Goal: Task Accomplishment & Management: Complete application form

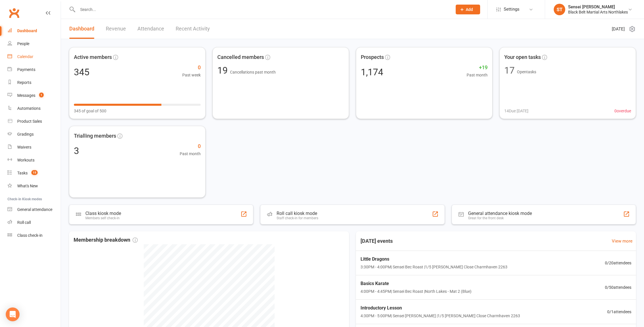
click at [27, 58] on div "Calendar" at bounding box center [25, 56] width 16 height 5
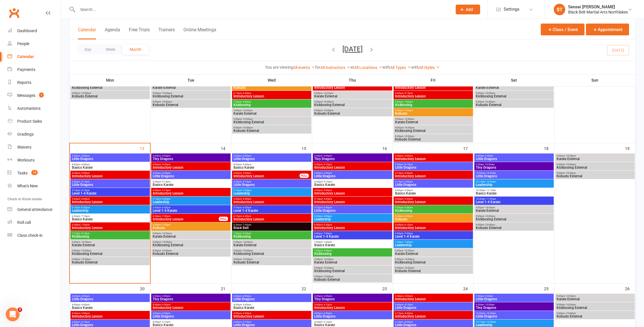
scroll to position [190, 0]
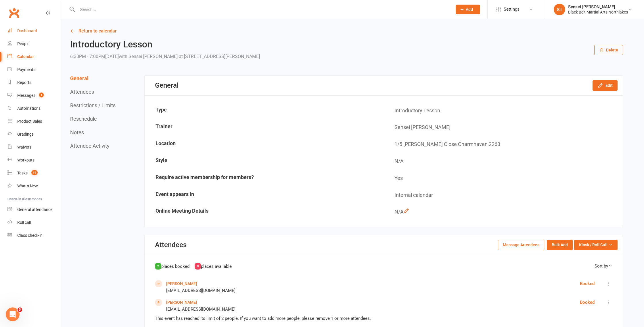
click at [30, 33] on link "Dashboard" at bounding box center [33, 30] width 53 height 13
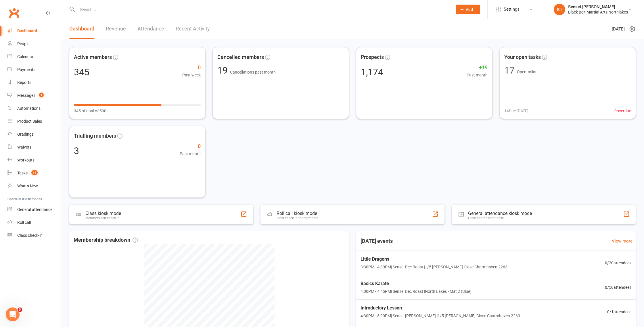
click at [93, 10] on input "text" at bounding box center [262, 9] width 372 height 8
type input "j"
click at [469, 9] on span "Add" at bounding box center [468, 9] width 7 height 5
click at [446, 25] on link "Prospect" at bounding box center [461, 25] width 51 height 13
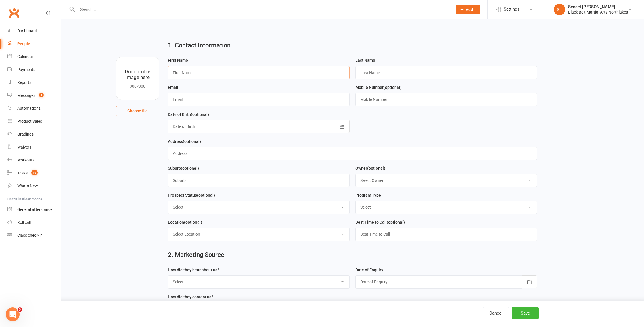
click at [201, 74] on input "text" at bounding box center [259, 72] width 182 height 13
type input "Jacqueline"
type input "Anderson"
click at [191, 100] on input "text" at bounding box center [259, 99] width 182 height 13
type input "aaalead@bbmanorthlakes.com.au"
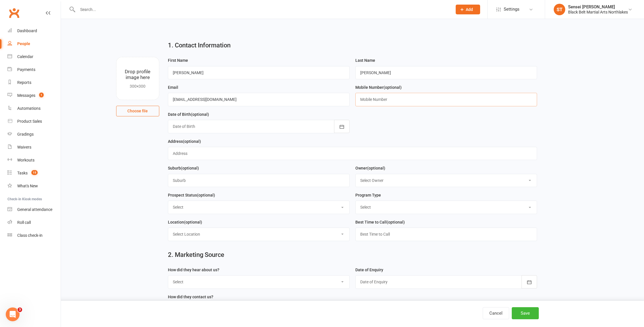
click at [363, 99] on input "text" at bounding box center [446, 99] width 182 height 13
type input "0412702299"
click at [194, 186] on input "text" at bounding box center [259, 180] width 182 height 13
type input "Wyongah"
click at [373, 209] on select "Select Tiny Dragon Lil Dragon Karate Kickboxing Kobudo" at bounding box center [445, 207] width 181 height 13
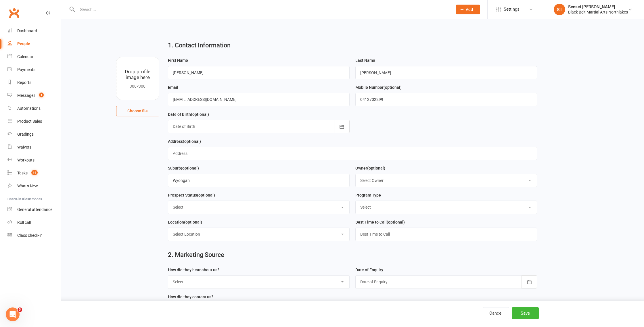
select select "Karate"
click at [355, 202] on select "Select Tiny Dragon Lil Dragon Karate Kickboxing Kobudo" at bounding box center [445, 207] width 181 height 13
click at [203, 208] on select "Select Lead Contact Booked Intro Confirmed Taught Booked Trial Class FB SELF DE…" at bounding box center [258, 207] width 181 height 13
select select "Booked Intro"
click at [168, 202] on select "Select Lead Contact Booked Intro Confirmed Taught Booked Trial Class FB SELF DE…" at bounding box center [258, 207] width 181 height 13
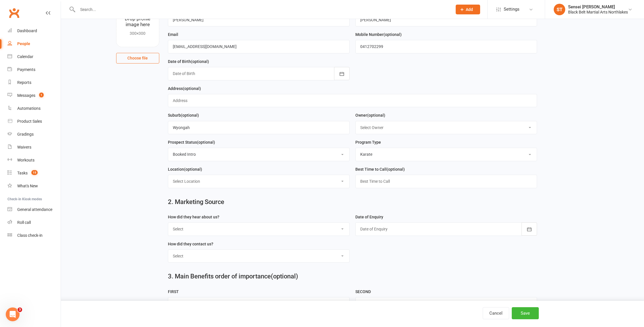
scroll to position [60, 0]
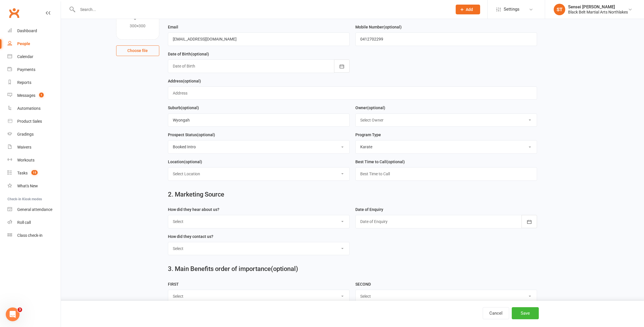
click at [249, 221] on select "Select A1 - Direct Mail A2 - Print Media A3 - Flyer A5 - Radio A6 - Sign A7 - T…" at bounding box center [258, 221] width 181 height 13
select select "C4 - Booth"
click at [168, 216] on select "Select A1 - Direct Mail A2 - Print Media A3 - Flyer A5 - Radio A6 - Sign A7 - T…" at bounding box center [258, 221] width 181 height 13
click at [419, 225] on div at bounding box center [446, 221] width 182 height 13
click at [390, 283] on span "13" at bounding box center [391, 280] width 5 height 5
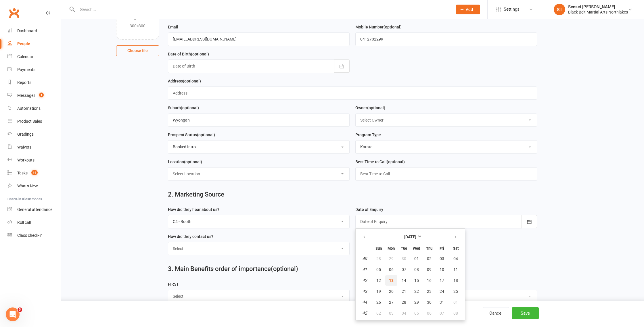
type input "13 Oct 2025"
click at [228, 251] on select "Select Phone Walk-in School Initiated Email Website Form Facebook" at bounding box center [258, 248] width 181 height 13
select select "Phone"
click at [168, 243] on select "Select Phone Walk-in School Initiated Email Website Form Facebook" at bounding box center [258, 248] width 181 height 13
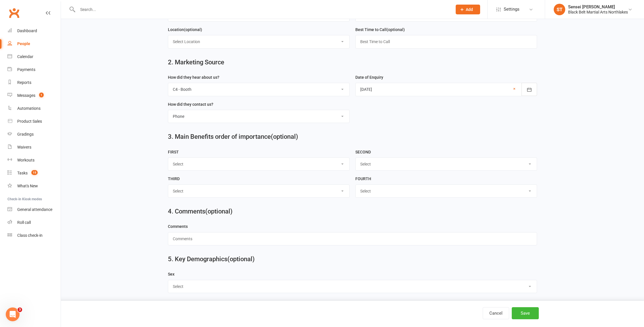
scroll to position [197, 0]
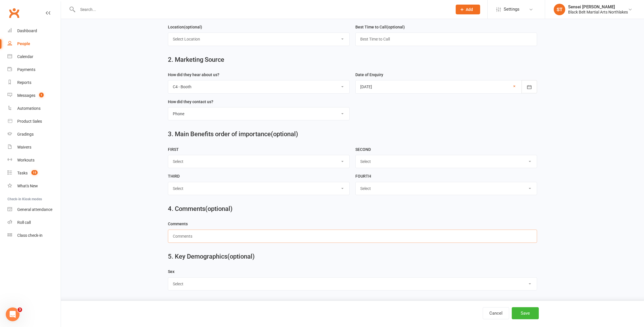
click at [195, 237] on input "text" at bounding box center [352, 236] width 369 height 13
click at [182, 288] on select "Select Male Female Other" at bounding box center [352, 284] width 369 height 13
select select "Female"
click at [168, 278] on select "Select Male Female Other" at bounding box center [352, 284] width 369 height 13
click at [197, 234] on input "text" at bounding box center [352, 236] width 369 height 13
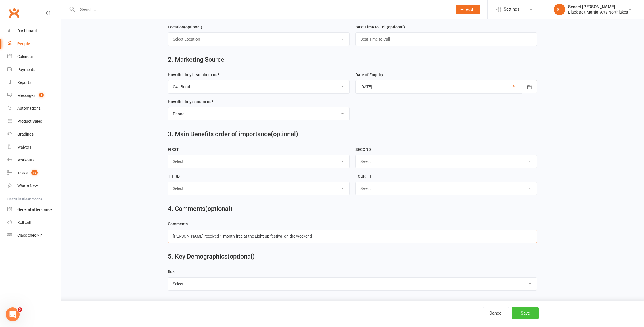
type input "jacqueline received 1 month free at the Light up festival on the weekend"
click at [528, 314] on button "Save" at bounding box center [524, 313] width 27 height 12
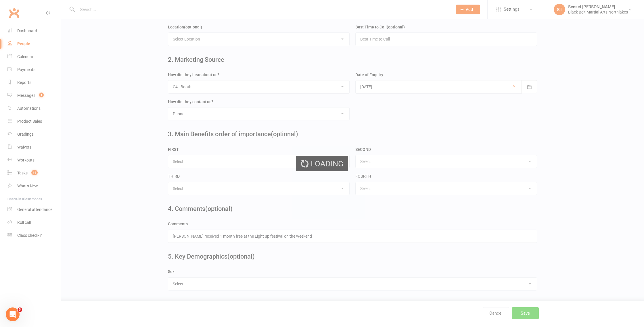
scroll to position [0, 0]
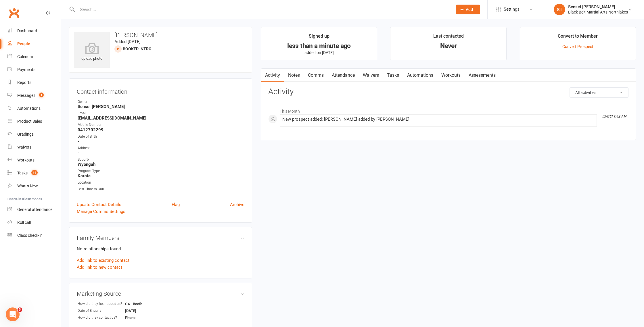
click at [294, 74] on link "Notes" at bounding box center [294, 75] width 20 height 13
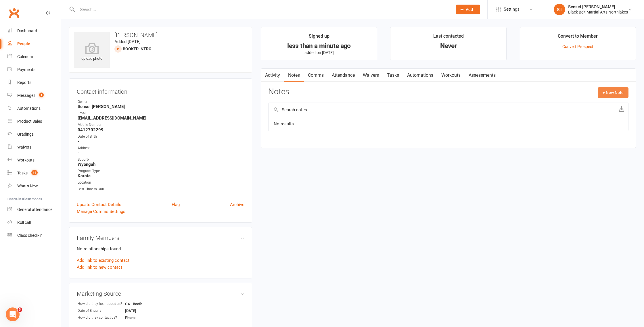
click at [610, 91] on button "+ New Note" at bounding box center [612, 92] width 31 height 10
drag, startPoint x: 302, startPoint y: 121, endPoint x: 335, endPoint y: 115, distance: 33.8
click at [303, 121] on input "text" at bounding box center [448, 116] width 360 height 12
type input "vip pass"
click at [314, 145] on textarea at bounding box center [448, 148] width 360 height 19
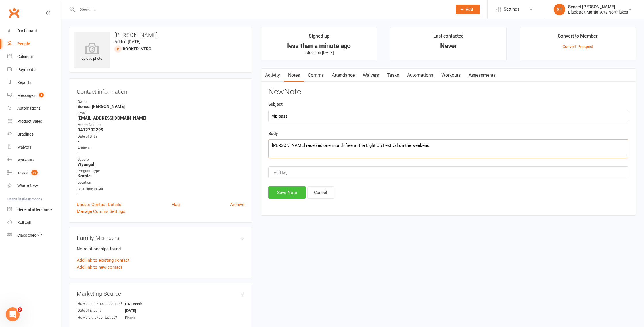
type textarea "Jacqueline received one month free at the Light Up Festival on the weekend."
click at [286, 190] on button "Save Note" at bounding box center [287, 192] width 38 height 12
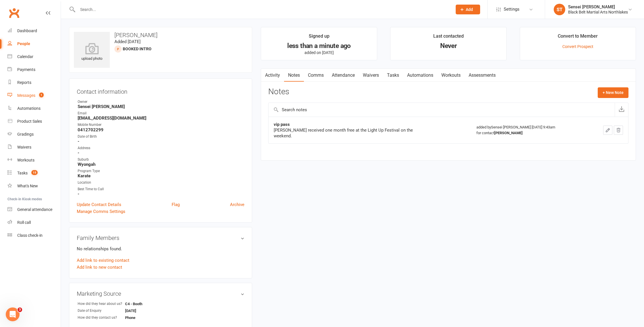
click at [23, 95] on div "Messages" at bounding box center [26, 95] width 18 height 5
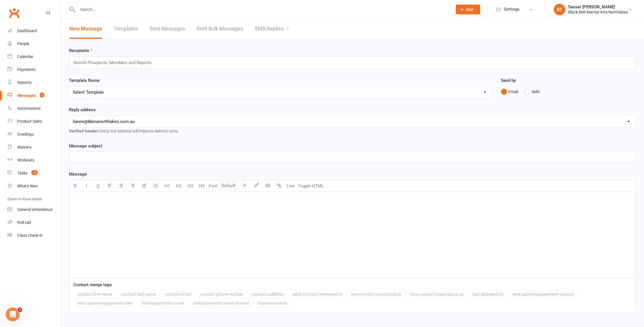
click at [123, 11] on input "text" at bounding box center [262, 9] width 372 height 8
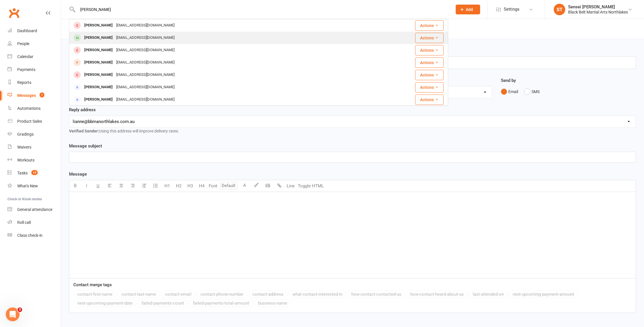
type input "raphael"
click at [101, 41] on div "Raphael Tulaylay" at bounding box center [98, 38] width 32 height 8
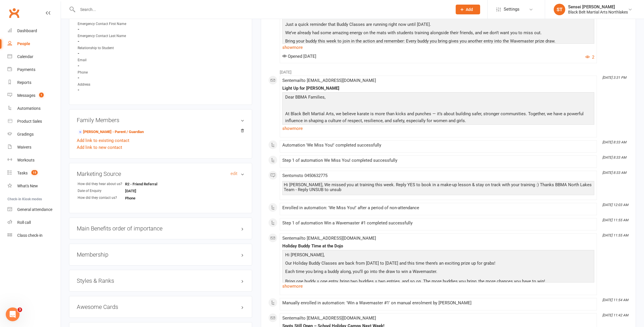
scroll to position [313, 0]
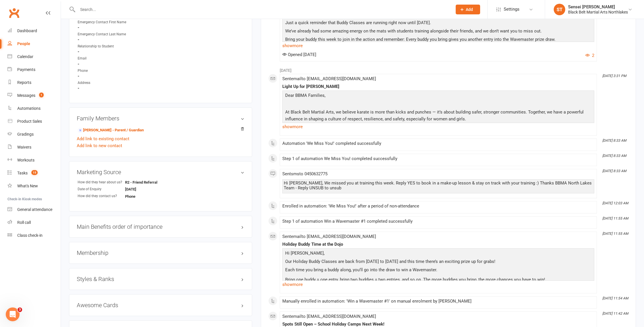
click at [102, 276] on h3 "Styles & Ranks" at bounding box center [160, 279] width 167 height 6
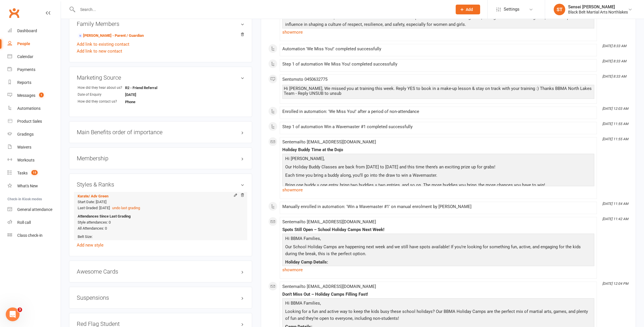
scroll to position [409, 0]
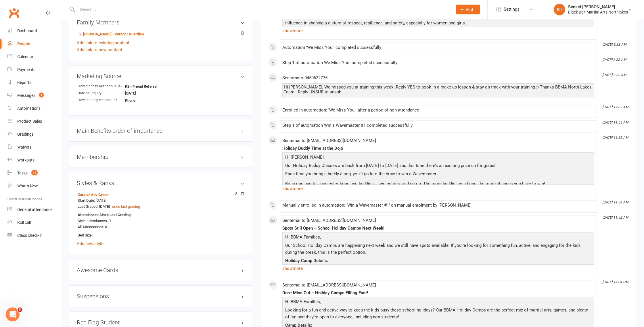
click at [98, 155] on h3 "Membership" at bounding box center [160, 157] width 167 height 6
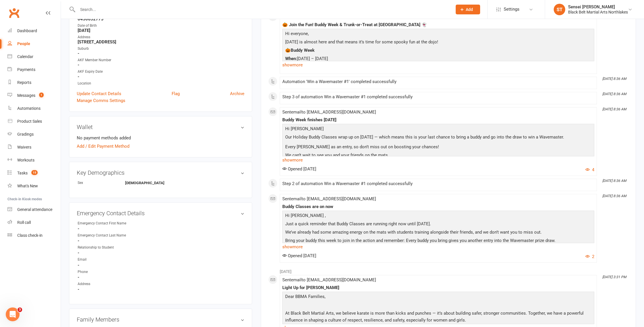
scroll to position [0, 0]
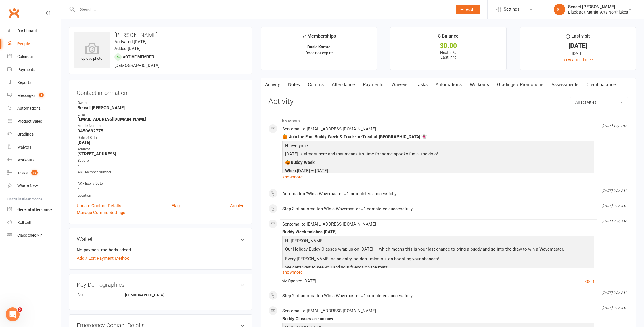
click at [291, 86] on link "Notes" at bounding box center [294, 84] width 20 height 13
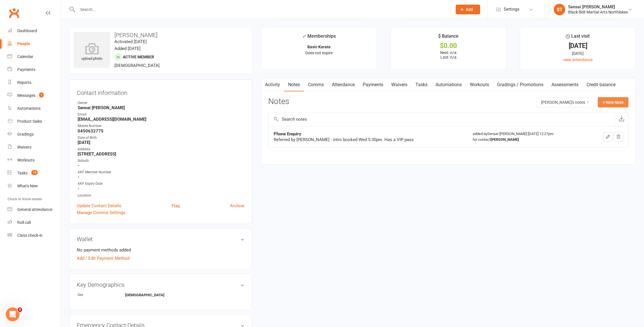
click at [611, 104] on button "+ New Note" at bounding box center [612, 102] width 31 height 10
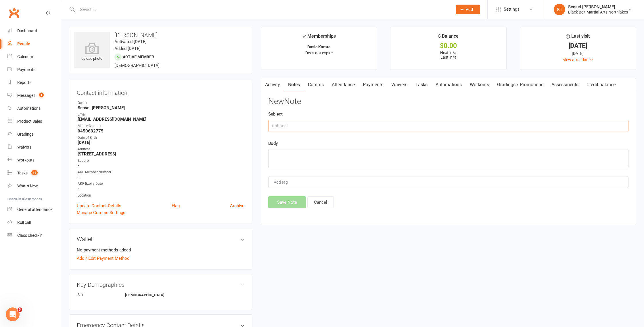
click at [329, 127] on input "text" at bounding box center [448, 126] width 360 height 12
type input "cancellation email received"
click at [287, 147] on div "Body" at bounding box center [448, 154] width 360 height 28
click at [283, 154] on textarea at bounding box center [448, 158] width 360 height 19
paste textarea "Dear Sensei Lianne & Sensei Bec, I hope you’re well. I’m writing to let you kno…"
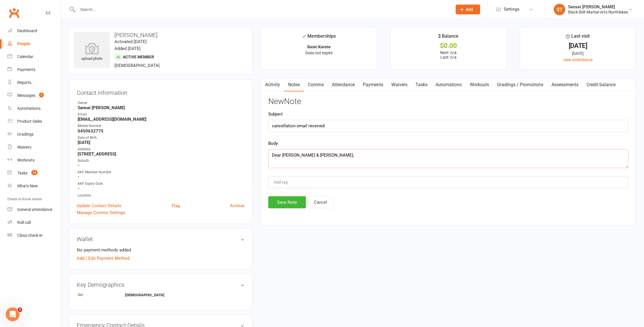
scroll to position [176, 0]
type textarea "Dear Sensei Lianne & Sensei Bec, I hope you’re well. I’m writing to let you kno…"
click at [287, 202] on button "Save Note" at bounding box center [287, 202] width 38 height 12
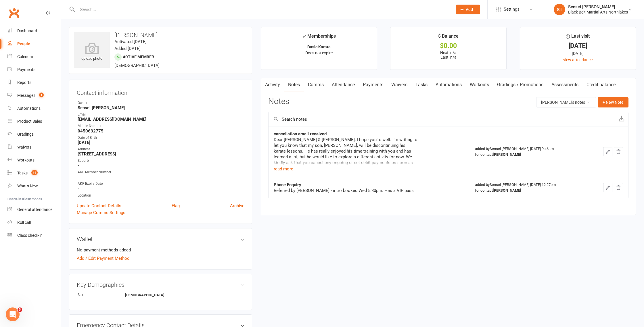
click at [375, 86] on link "Payments" at bounding box center [373, 84] width 28 height 13
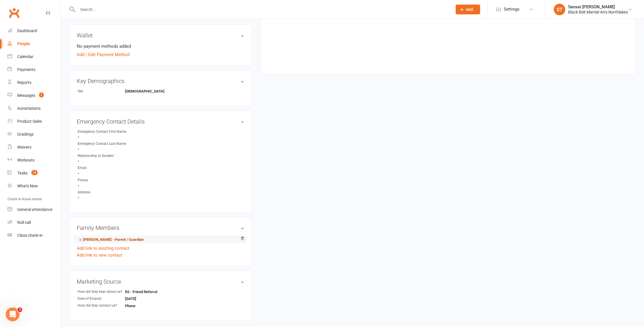
click at [98, 238] on link "Jaclyn Tulaylay - Parent / Guardian" at bounding box center [111, 240] width 66 height 6
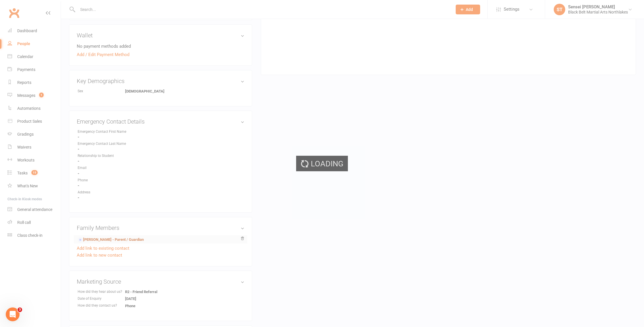
scroll to position [206, 0]
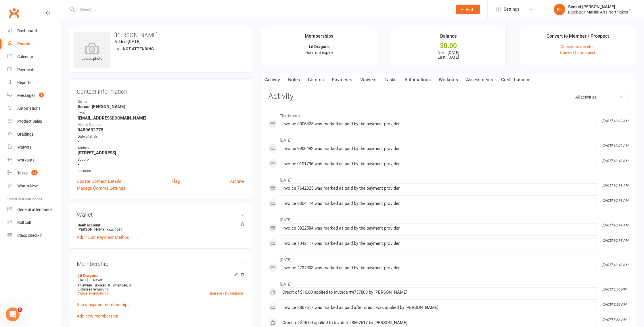
click at [341, 80] on link "Payments" at bounding box center [341, 79] width 28 height 13
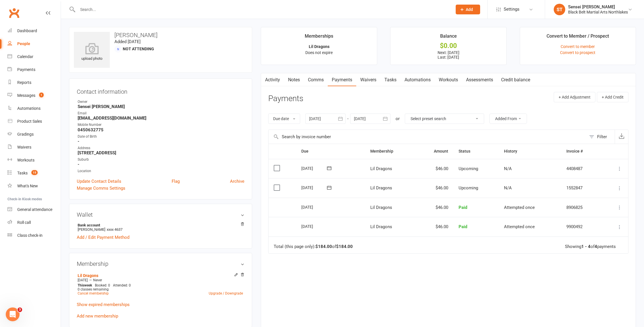
click at [378, 118] on div at bounding box center [370, 118] width 40 height 10
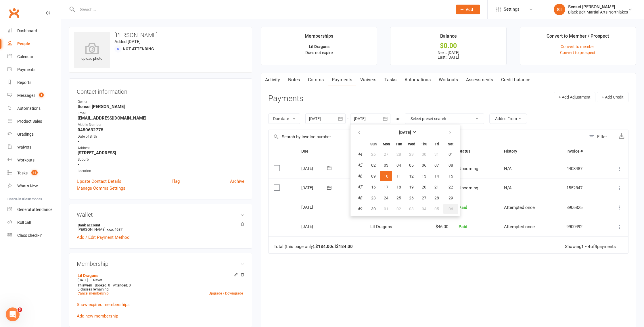
click at [455, 209] on button "06" at bounding box center [450, 209] width 15 height 10
type input "06 Dec 2025"
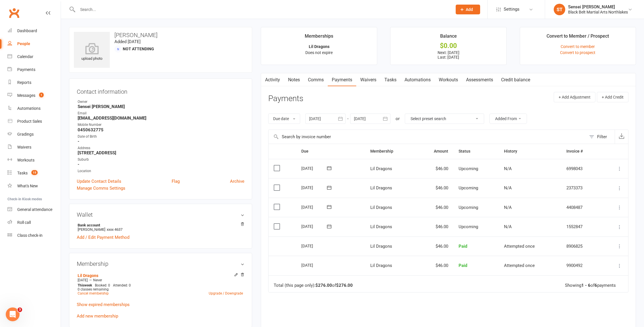
click at [319, 80] on link "Comms" at bounding box center [316, 79] width 24 height 13
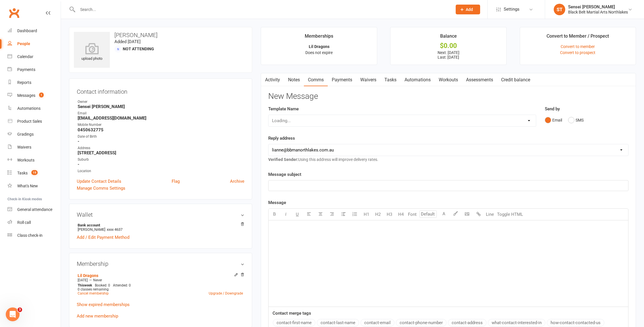
click at [285, 231] on div "﻿" at bounding box center [447, 263] width 359 height 86
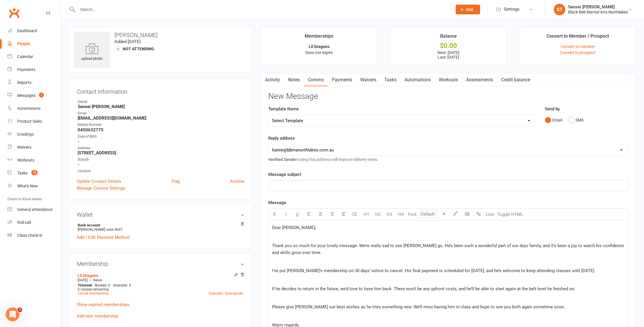
click at [287, 184] on p "﻿" at bounding box center [448, 185] width 352 height 7
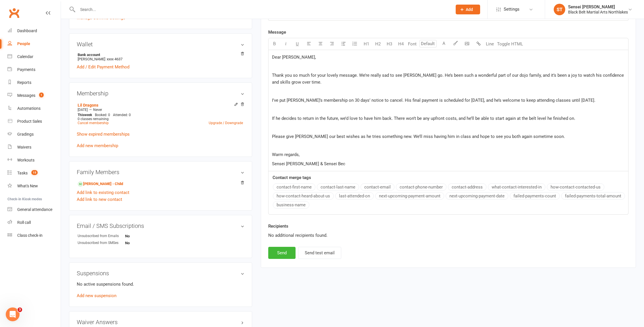
click at [269, 243] on div "New Message Template Name Select Template [Email] 2 week trial promo [Email] EN…" at bounding box center [448, 90] width 360 height 337
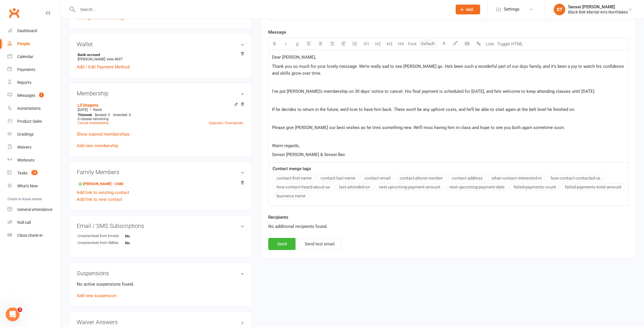
click at [270, 89] on div "Dear Jaclyn, Thank you so much for your lovely message. We’re really sad to see…" at bounding box center [447, 106] width 359 height 112
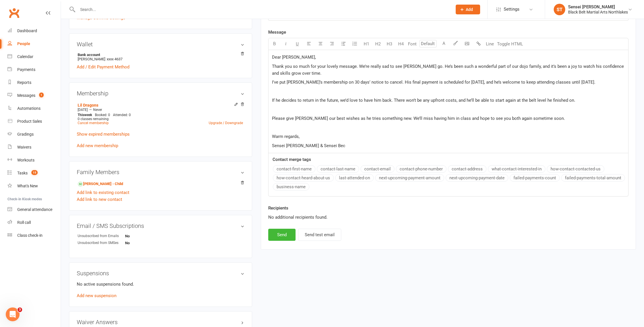
click at [271, 98] on div "Dear Jaclyn, Thank you so much for your lovely message. We’re really sad to see…" at bounding box center [447, 101] width 359 height 103
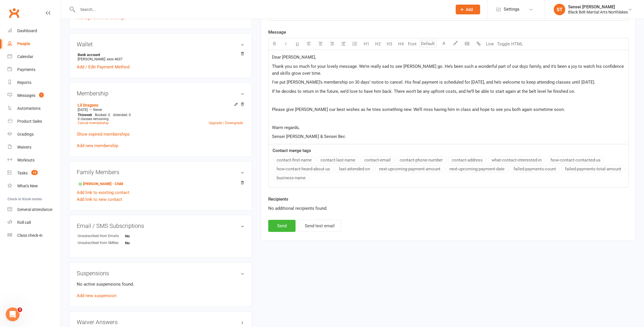
click at [337, 82] on span "I’ve put Raphael’s membership on 30 days’ notice to cancel. His final payment i…" at bounding box center [433, 82] width 323 height 5
click at [529, 69] on span "Thank you so much for your lovely message. We’re really sad to see Raphael go. …" at bounding box center [448, 71] width 353 height 12
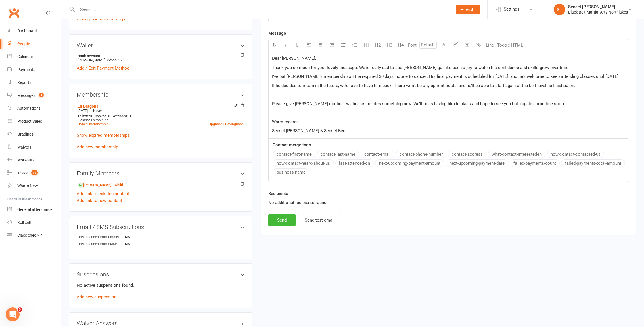
scroll to position [170, 0]
click at [427, 66] on span "Thank you so much for your lovely message. We’re really sad to see Raphael go. …" at bounding box center [420, 66] width 297 height 5
click at [453, 67] on span "Thank you so much for your lovely message. We’re really sad to see Raphael go. …" at bounding box center [420, 66] width 297 height 5
click at [270, 107] on div "Dear Jaclyn, Thank you so much for your lovely message. We’re really sad to see…" at bounding box center [447, 94] width 359 height 87
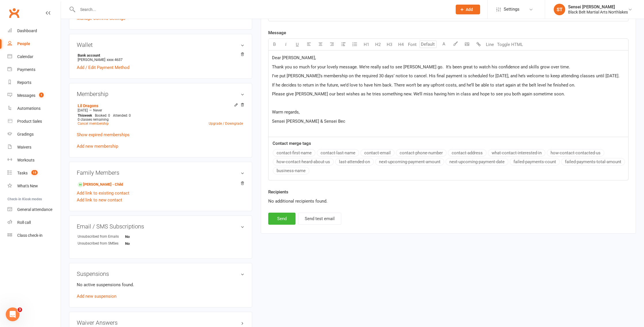
click at [271, 119] on div "Dear Jaclyn, Thank you so much for your lovely message. We’re really sad to see…" at bounding box center [447, 94] width 359 height 86
click at [284, 106] on span "Warm regards," at bounding box center [286, 103] width 28 height 5
click at [338, 115] on p "Sensei Lianne & Sensei Bec" at bounding box center [448, 112] width 352 height 7
click at [467, 43] on body "Prospect Member Non-attending contact Class / event Appointment Grading event T…" at bounding box center [322, 95] width 644 height 527
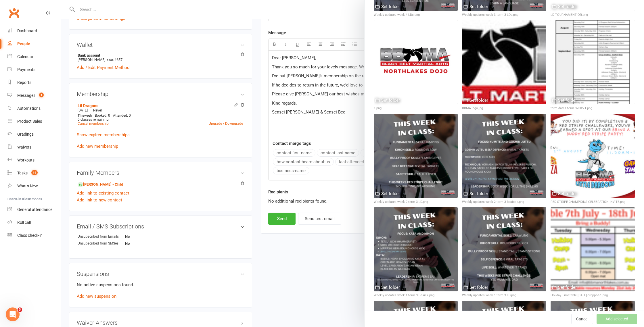
scroll to position [805, 0]
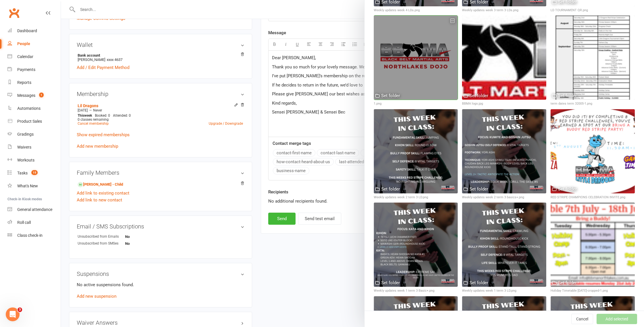
click at [404, 83] on div at bounding box center [415, 58] width 84 height 84
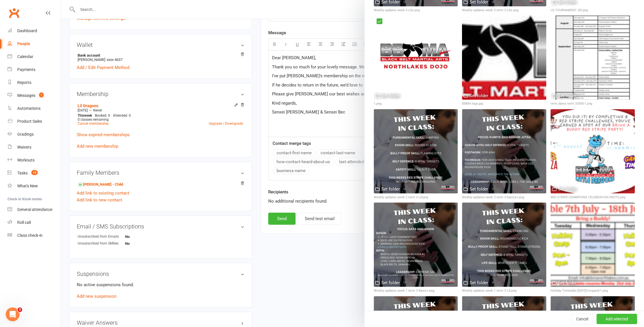
click at [618, 321] on button "Add selected" at bounding box center [616, 319] width 41 height 10
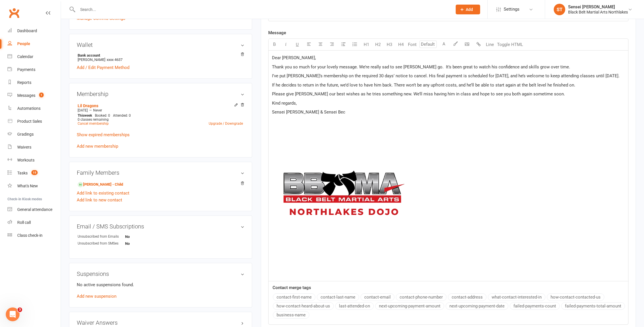
click at [345, 197] on img at bounding box center [344, 197] width 144 height 144
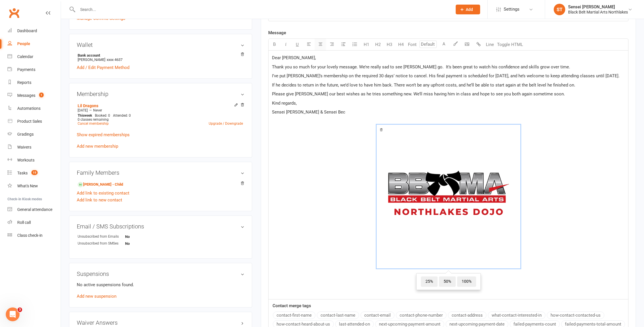
click at [319, 43] on icon "button" at bounding box center [320, 44] width 4 height 4
click at [345, 156] on span "﻿ 25% 50% 100%" at bounding box center [448, 198] width 352 height 146
click at [367, 125] on p "﻿ ﻿ 25% 50% 100% ﻿" at bounding box center [448, 197] width 352 height 159
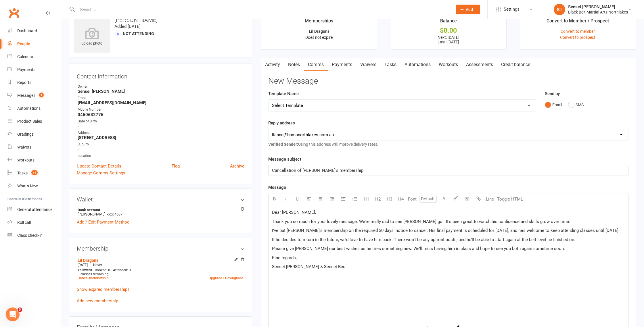
scroll to position [16, 0]
click at [554, 219] on p "Thank you so much for your lovely message. We’re really sad to see Raphael go. …" at bounding box center [448, 221] width 352 height 7
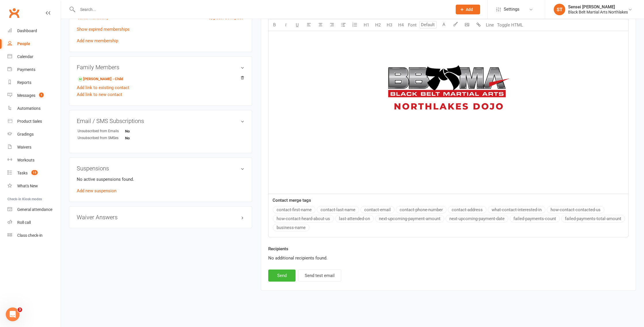
scroll to position [282, 0]
click at [281, 276] on button "Send" at bounding box center [281, 275] width 27 height 12
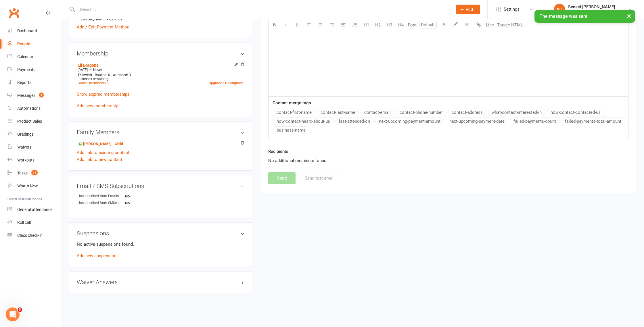
scroll to position [209, 0]
click at [88, 84] on link "Cancel membership" at bounding box center [93, 84] width 31 height 4
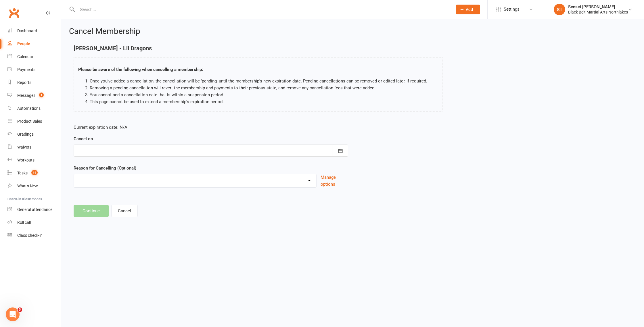
click at [113, 152] on div at bounding box center [211, 151] width 274 height 12
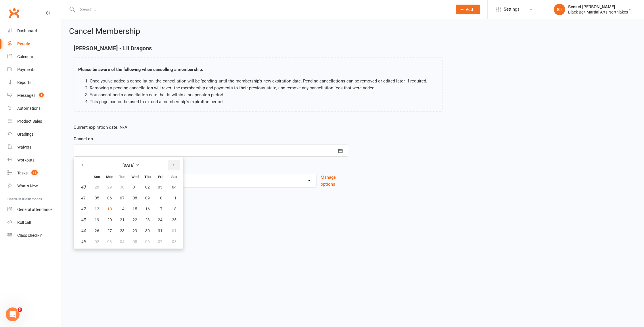
drag, startPoint x: 174, startPoint y: 165, endPoint x: 171, endPoint y: 167, distance: 3.6
click at [174, 165] on icon "button" at bounding box center [174, 165] width 4 height 5
click at [134, 208] on span "12" at bounding box center [134, 209] width 5 height 5
type input "12 Nov 2025"
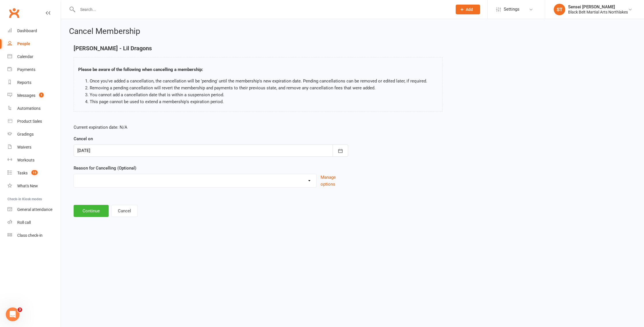
click at [97, 182] on select "Holiday Injury MIA Other reason" at bounding box center [195, 179] width 242 height 11
select select "3"
click at [74, 174] on select "Holiday Injury MIA Other reason" at bounding box center [195, 179] width 242 height 11
click at [97, 211] on input at bounding box center [211, 211] width 274 height 12
type input "lost interest want to try other activities"
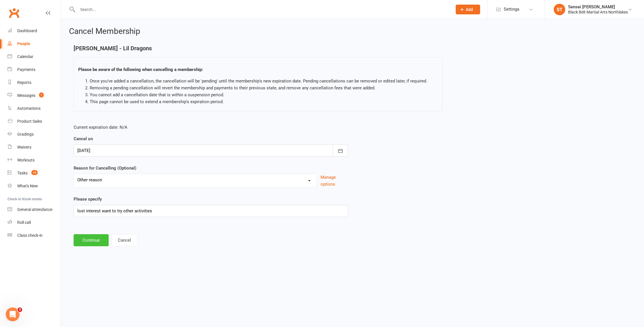
click at [88, 239] on button "Continue" at bounding box center [91, 240] width 35 height 12
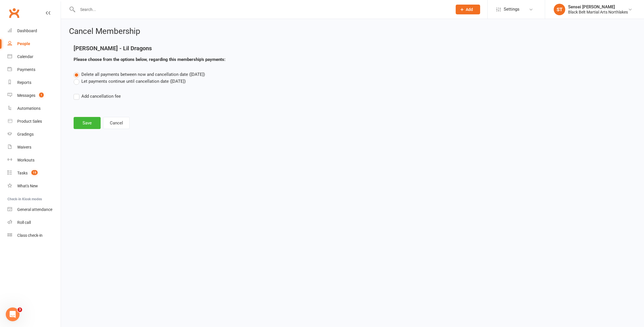
drag, startPoint x: 76, startPoint y: 82, endPoint x: 79, endPoint y: 87, distance: 5.5
click at [76, 83] on label "Let payments continue until cancellation date (Nov 12, 2025)" at bounding box center [130, 81] width 112 height 7
click at [76, 78] on input "Let payments continue until cancellation date (Nov 12, 2025)" at bounding box center [76, 78] width 4 height 0
click at [88, 122] on button "Save" at bounding box center [87, 123] width 27 height 12
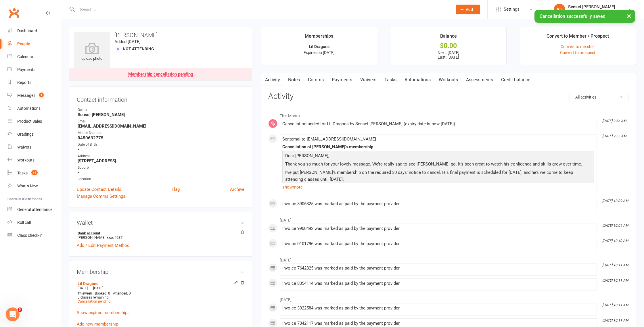
click at [343, 80] on link "Payments" at bounding box center [341, 79] width 28 height 13
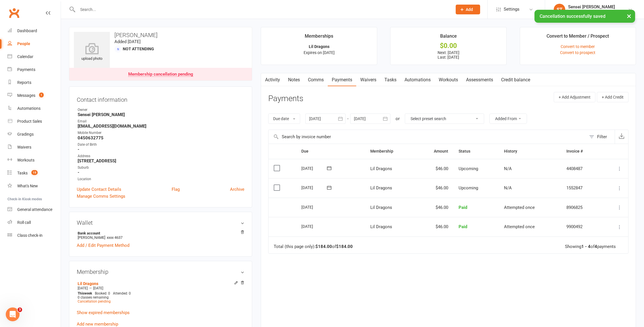
click at [376, 121] on div at bounding box center [370, 118] width 40 height 10
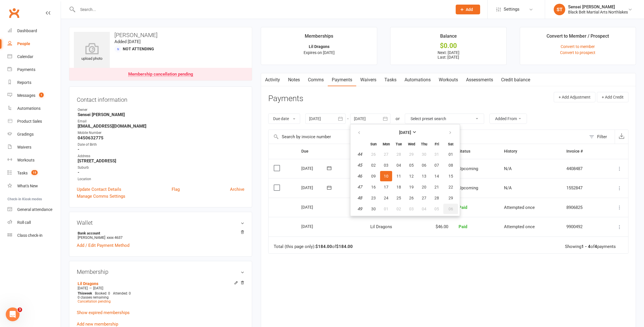
click at [449, 210] on span "06" at bounding box center [450, 209] width 5 height 5
type input "06 Dec 2025"
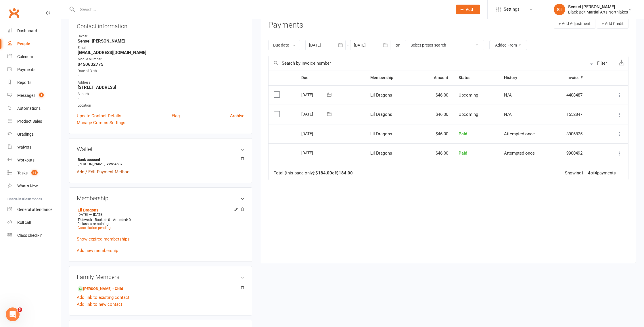
scroll to position [77, 0]
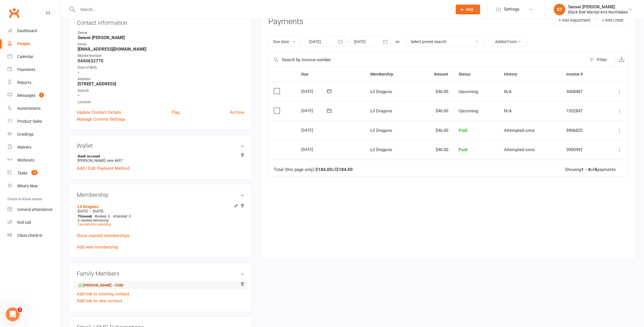
click at [97, 284] on link "Raphael Tulaylay - Child" at bounding box center [100, 285] width 45 height 6
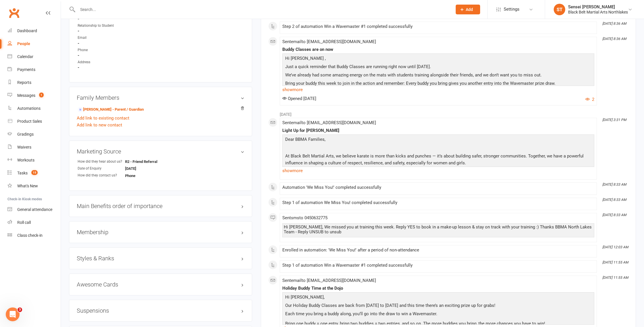
click at [89, 232] on h3 "Membership" at bounding box center [160, 232] width 167 height 6
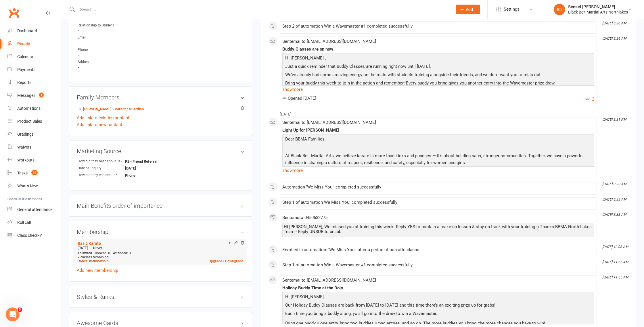
click at [92, 261] on link "Cancel membership" at bounding box center [93, 261] width 31 height 4
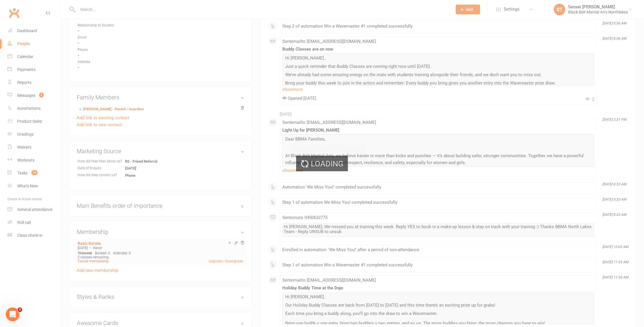
scroll to position [334, 0]
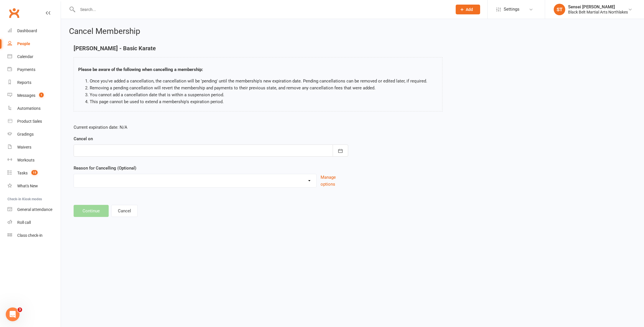
click at [97, 150] on div at bounding box center [211, 151] width 274 height 12
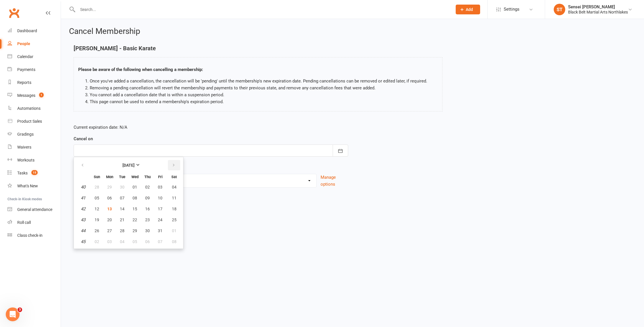
click at [173, 165] on icon "button" at bounding box center [174, 165] width 4 height 5
click at [137, 209] on button "12" at bounding box center [135, 209] width 12 height 10
type input "12 Nov 2025"
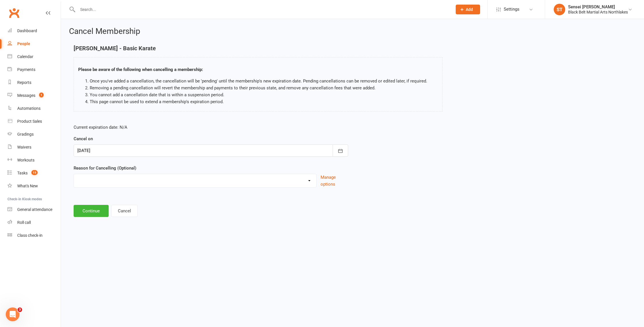
click at [99, 180] on select "Holiday Injury MIA Other reason" at bounding box center [195, 179] width 242 height 11
select select "3"
click at [74, 174] on select "Holiday Injury MIA Other reason" at bounding box center [195, 179] width 242 height 11
click at [94, 209] on input at bounding box center [211, 211] width 274 height 12
type input "lost interest wants to try other activities"
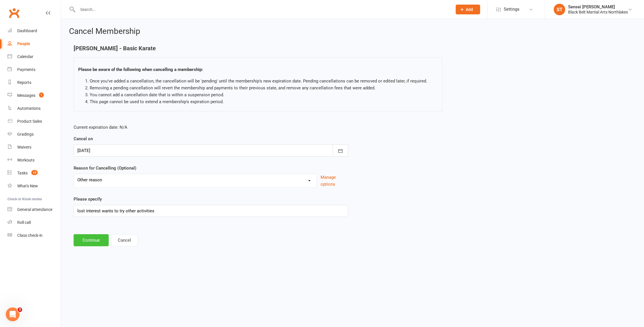
click at [90, 242] on button "Continue" at bounding box center [91, 240] width 35 height 12
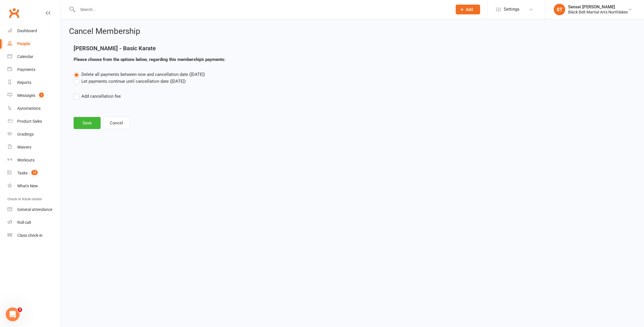
drag, startPoint x: 78, startPoint y: 82, endPoint x: 89, endPoint y: 101, distance: 22.1
click at [79, 83] on label "Let payments continue until cancellation date (Nov 12, 2025)" at bounding box center [130, 81] width 112 height 7
click at [77, 78] on input "Let payments continue until cancellation date (Nov 12, 2025)" at bounding box center [76, 78] width 4 height 0
click at [87, 124] on button "Save" at bounding box center [87, 123] width 27 height 12
click at [89, 123] on footer "Save Cancel" at bounding box center [352, 123] width 557 height 12
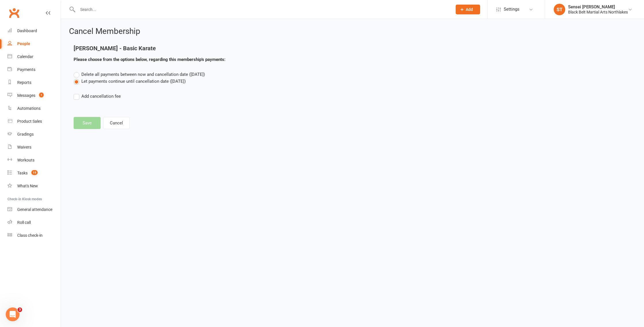
click at [306, 41] on div "Cancel Membership Raphael Tulaylay - Basic Karate Please choose from the option…" at bounding box center [352, 78] width 583 height 119
click at [144, 90] on div "Delete all payments between now and cancellation date (Nov 12, 2025) Let paymen…" at bounding box center [352, 89] width 566 height 37
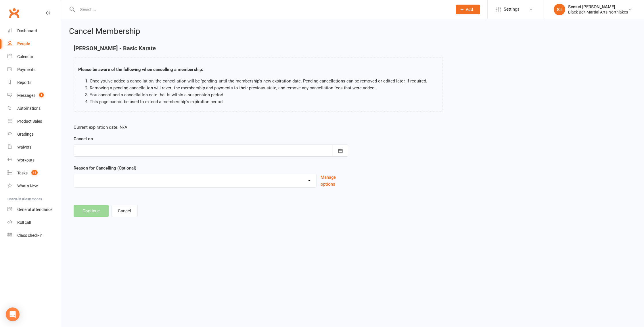
click at [236, 33] on h2 "Cancel Membership" at bounding box center [352, 31] width 567 height 9
click at [124, 149] on div at bounding box center [211, 151] width 274 height 12
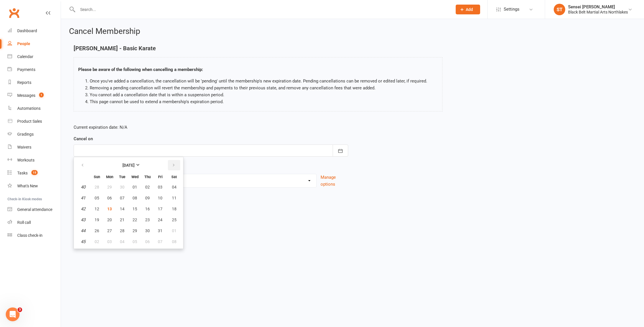
click at [173, 165] on icon "button" at bounding box center [174, 165] width 4 height 5
click at [132, 208] on span "12" at bounding box center [134, 209] width 5 height 5
type input "12 Nov 2025"
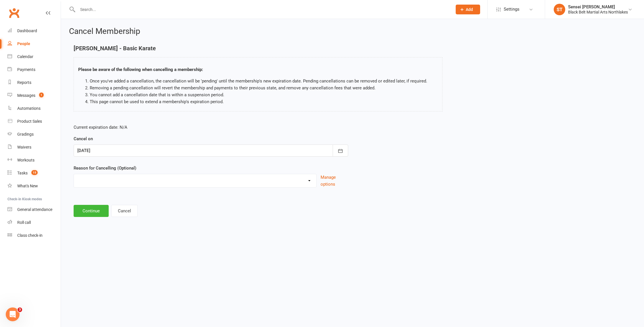
click at [101, 180] on select "Holiday Injury MIA Other reason" at bounding box center [195, 179] width 242 height 11
select select "3"
click at [74, 174] on select "Holiday Injury MIA Other reason" at bounding box center [195, 179] width 242 height 11
drag, startPoint x: 101, startPoint y: 211, endPoint x: 106, endPoint y: 209, distance: 5.4
click at [102, 211] on input at bounding box center [211, 211] width 274 height 12
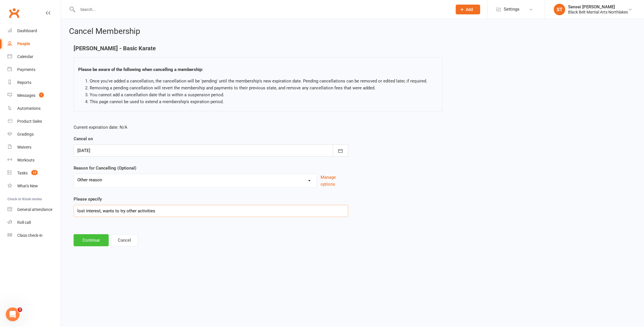
type input "lost interest, wants to try other activities"
click at [87, 240] on button "Continue" at bounding box center [91, 240] width 35 height 12
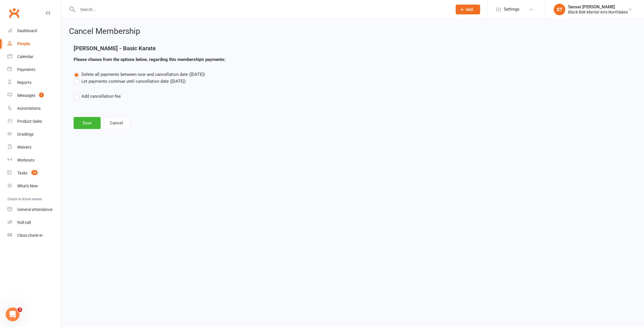
drag, startPoint x: 78, startPoint y: 83, endPoint x: 82, endPoint y: 84, distance: 3.9
click at [80, 84] on label "Let payments continue until cancellation date (Nov 12, 2025)" at bounding box center [130, 81] width 112 height 7
click at [77, 78] on input "Let payments continue until cancellation date (Nov 12, 2025)" at bounding box center [76, 78] width 4 height 0
click at [88, 126] on button "Save" at bounding box center [87, 123] width 27 height 12
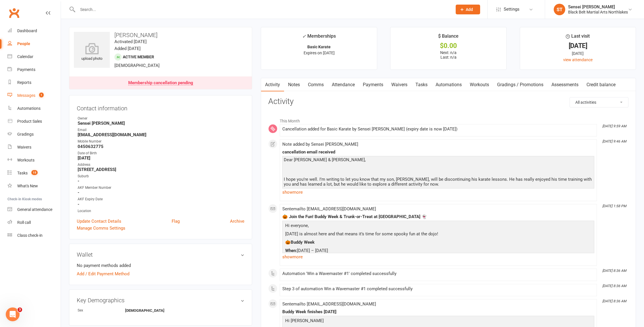
click at [28, 95] on div "Messages" at bounding box center [26, 95] width 18 height 5
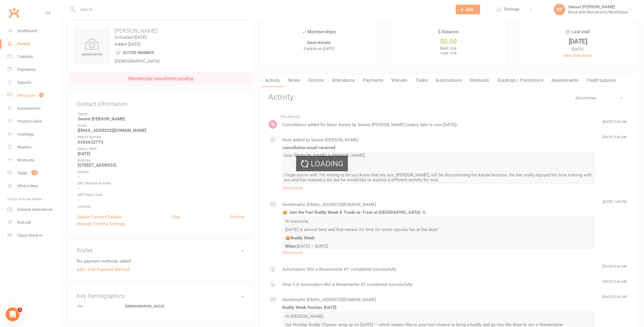
scroll to position [7, 0]
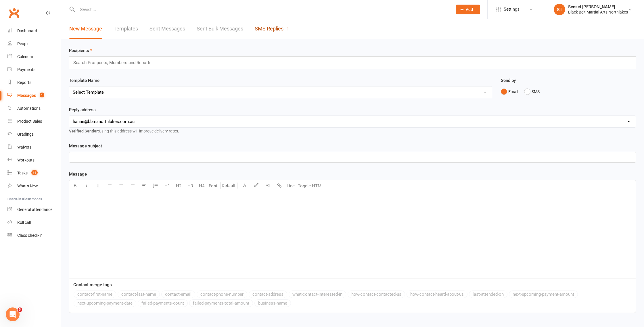
click at [275, 29] on link "SMS Replies 1" at bounding box center [272, 29] width 34 height 20
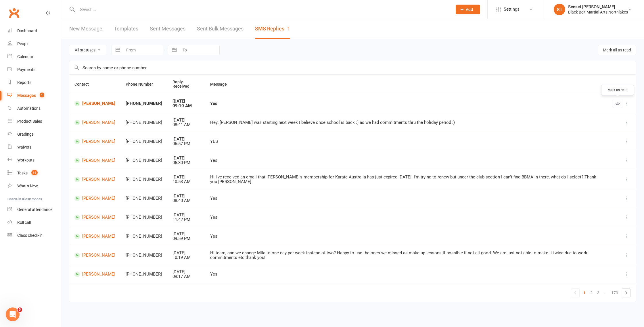
click at [618, 102] on icon "button" at bounding box center [617, 103] width 4 height 4
click at [30, 59] on link "Calendar" at bounding box center [33, 56] width 53 height 13
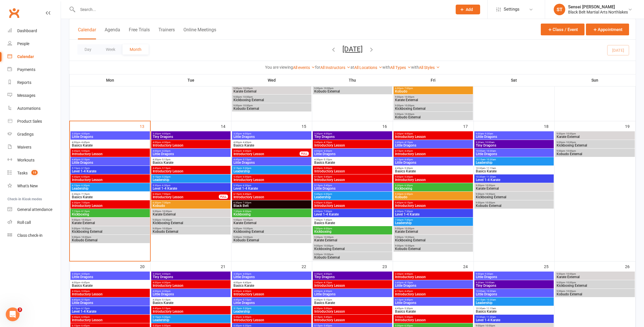
scroll to position [213, 0]
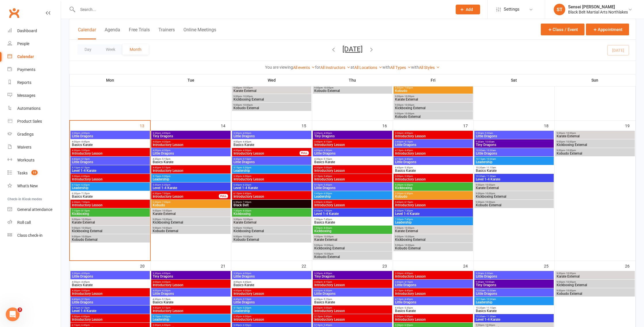
click at [183, 170] on span "Introductory Lesson" at bounding box center [190, 170] width 77 height 3
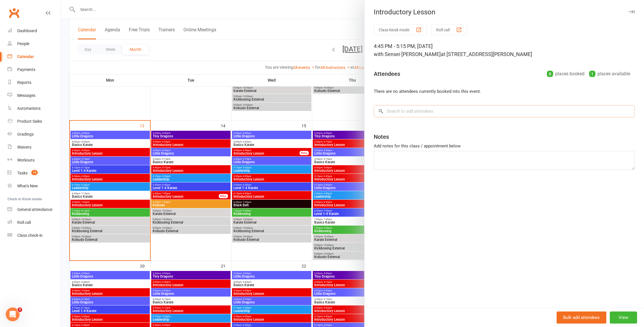
click at [396, 111] on input "search" at bounding box center [503, 111] width 261 height 12
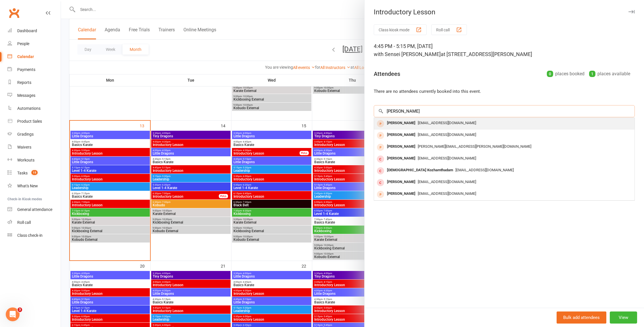
type input "jacqueline"
click at [397, 125] on div "Jacqueline Anderson" at bounding box center [400, 123] width 33 height 8
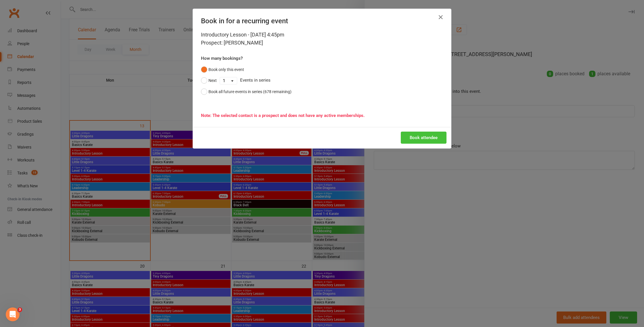
click at [426, 140] on button "Book attendee" at bounding box center [423, 138] width 46 height 12
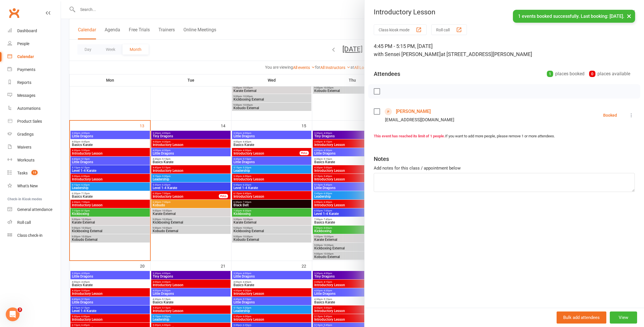
click at [101, 151] on div at bounding box center [352, 163] width 583 height 327
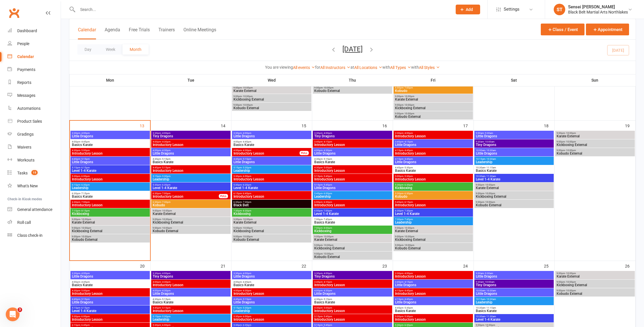
click at [191, 172] on span "Introductory Lesson" at bounding box center [190, 170] width 77 height 3
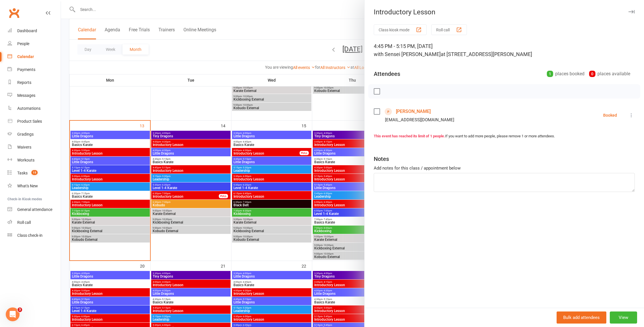
scroll to position [211, 0]
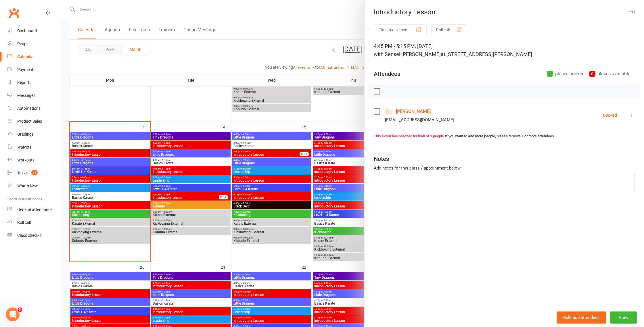
click at [181, 109] on div at bounding box center [352, 163] width 583 height 327
